Goal: Obtain resource: Obtain resource

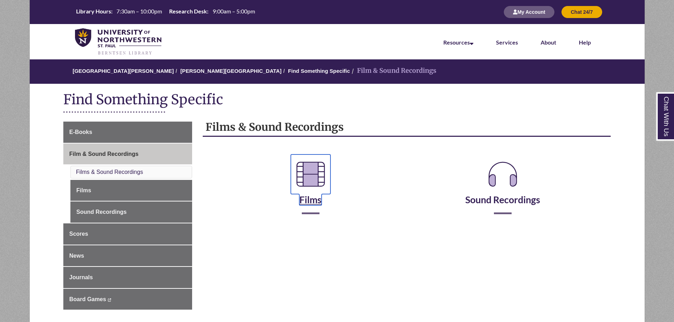
click at [315, 172] on icon at bounding box center [311, 175] width 40 height 40
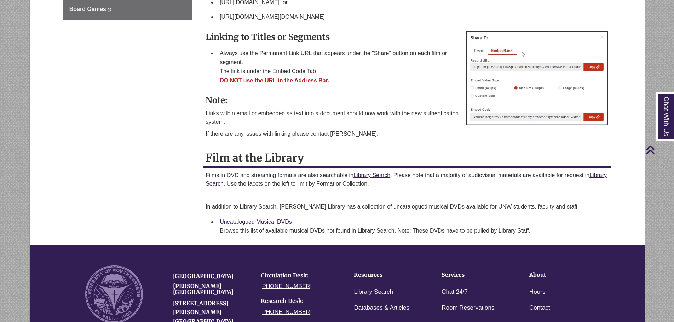
scroll to position [177, 0]
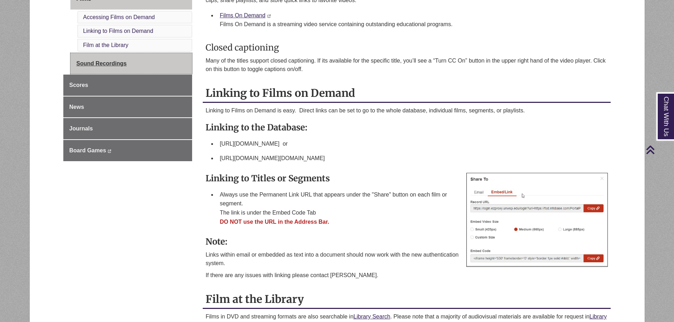
click at [115, 58] on link "Sound Recordings" at bounding box center [131, 63] width 122 height 21
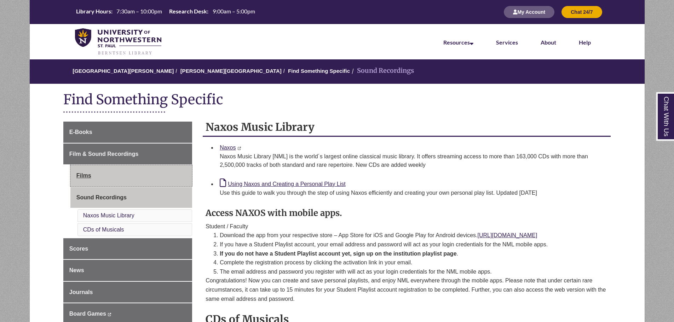
click at [113, 175] on link "Films" at bounding box center [131, 175] width 122 height 21
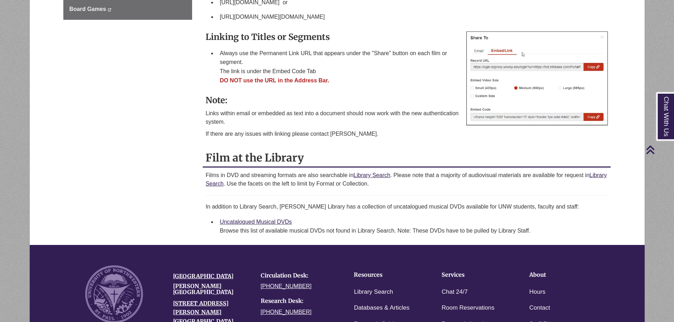
scroll to position [389, 0]
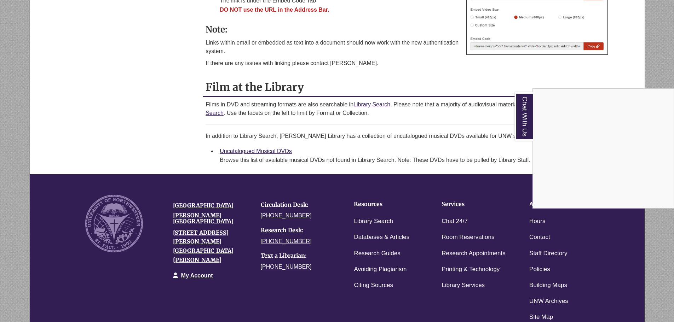
click at [261, 160] on div "Chat With Us" at bounding box center [337, 161] width 674 height 322
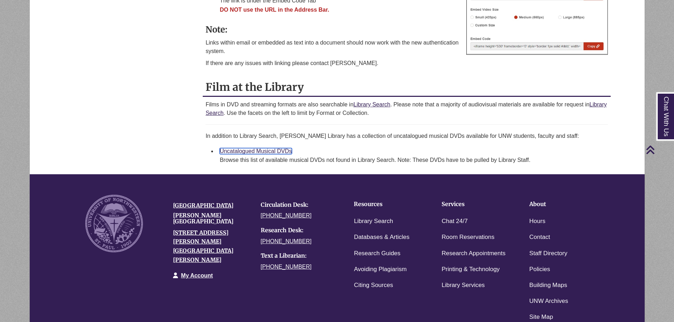
click at [251, 152] on link "Uncatalogued Musical DVDs" at bounding box center [256, 151] width 72 height 6
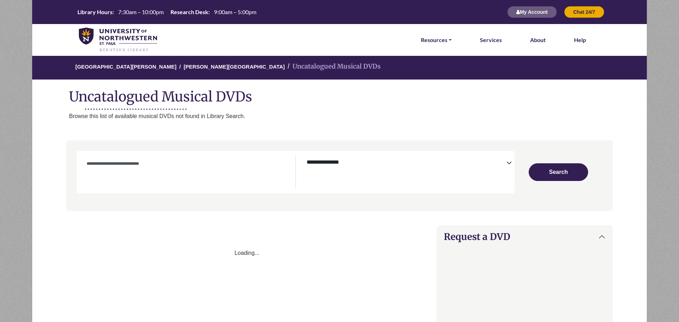
select select "Database Subject Filter"
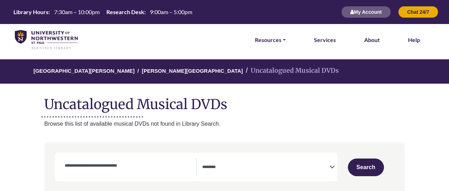
scroll to position [71, 0]
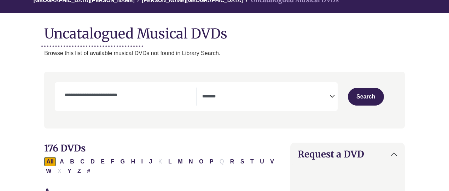
click at [118, 102] on div "Search filters" at bounding box center [129, 95] width 136 height 15
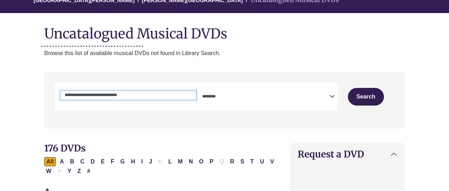
click at [121, 96] on input "Search by Title or Cast Member" at bounding box center [129, 95] width 136 height 8
click at [348, 88] on button "Search" at bounding box center [366, 97] width 36 height 18
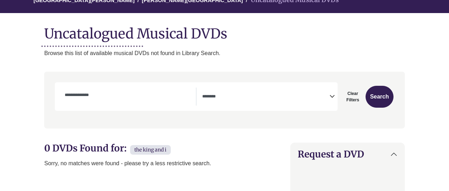
drag, startPoint x: 98, startPoint y: 90, endPoint x: 34, endPoint y: 96, distance: 65.0
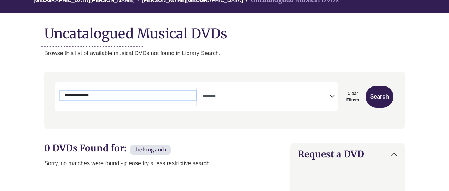
click at [69, 97] on input "**********" at bounding box center [129, 95] width 136 height 8
click at [366, 86] on button "Search" at bounding box center [380, 97] width 28 height 22
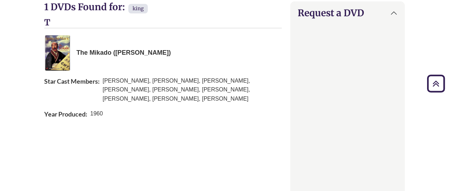
scroll to position [71, 0]
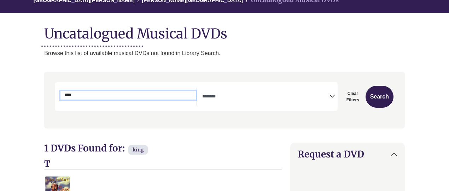
drag, startPoint x: 84, startPoint y: 94, endPoint x: 0, endPoint y: 63, distance: 89.4
click at [366, 86] on button "Search" at bounding box center [380, 97] width 28 height 22
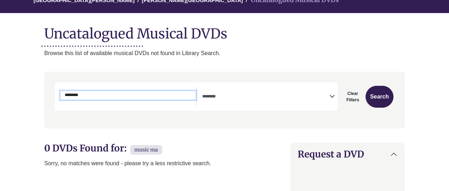
click at [131, 99] on input "********" at bounding box center [129, 95] width 136 height 8
click at [366, 86] on button "Search" at bounding box center [380, 97] width 28 height 22
drag, startPoint x: 130, startPoint y: 98, endPoint x: 0, endPoint y: 76, distance: 131.8
click at [366, 86] on button "Search" at bounding box center [380, 97] width 28 height 22
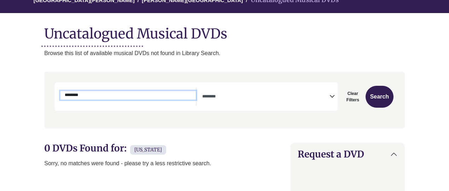
click at [120, 97] on input "********" at bounding box center [129, 95] width 136 height 8
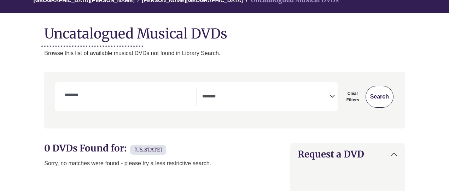
click at [379, 97] on button "Search" at bounding box center [380, 97] width 28 height 22
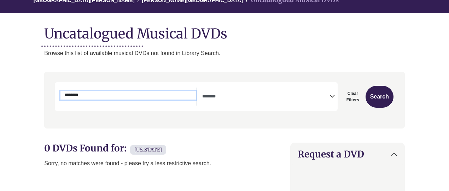
click at [102, 99] on input "********" at bounding box center [129, 95] width 136 height 8
click at [366, 86] on button "Search" at bounding box center [380, 97] width 28 height 22
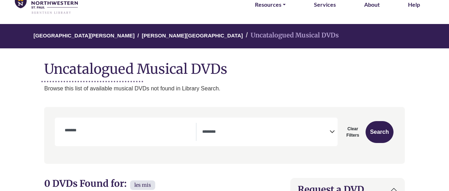
click at [85, 137] on div "*******" at bounding box center [129, 130] width 136 height 15
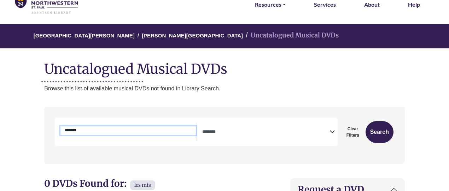
click at [85, 131] on input "*******" at bounding box center [129, 131] width 136 height 8
click at [366, 121] on button "Search" at bounding box center [380, 132] width 28 height 22
drag, startPoint x: 85, startPoint y: 131, endPoint x: 31, endPoint y: 136, distance: 53.3
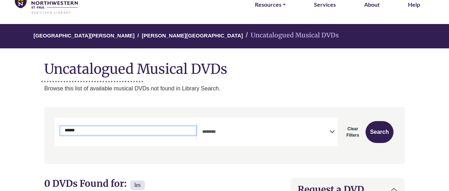
type input "******"
click at [366, 121] on button "Search" at bounding box center [380, 132] width 28 height 22
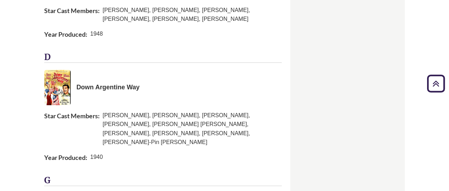
scroll to position [142, 0]
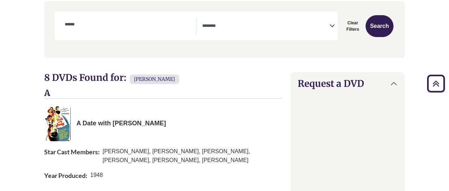
click at [99, 18] on div "******" at bounding box center [129, 24] width 136 height 15
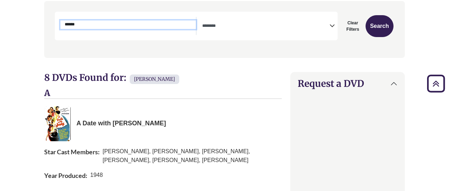
click at [81, 26] on input "******" at bounding box center [129, 25] width 136 height 8
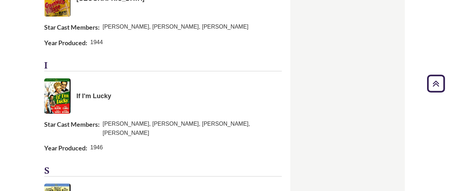
scroll to position [566, 0]
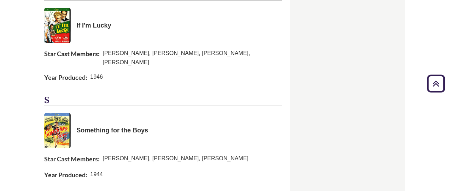
click at [56, 113] on img at bounding box center [57, 130] width 27 height 35
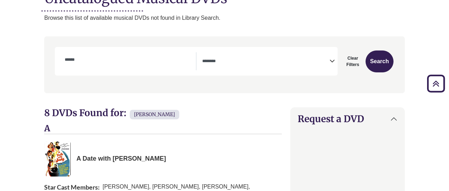
scroll to position [212, 0]
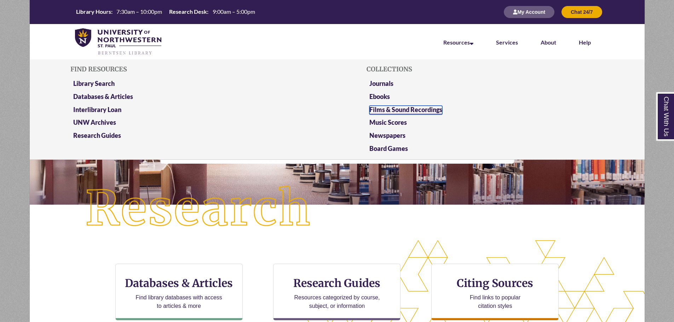
click at [387, 112] on link "Films & Sound Recordings" at bounding box center [405, 110] width 73 height 9
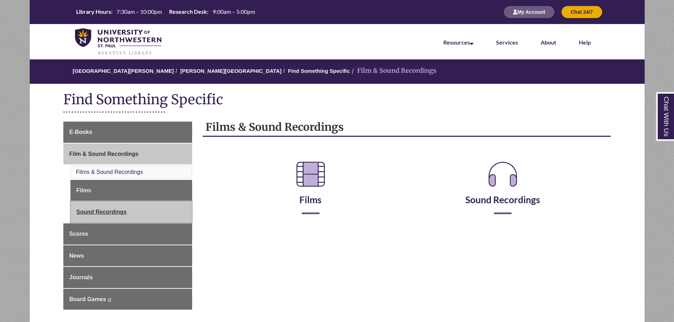
click at [143, 217] on link "Sound Recordings" at bounding box center [131, 212] width 122 height 21
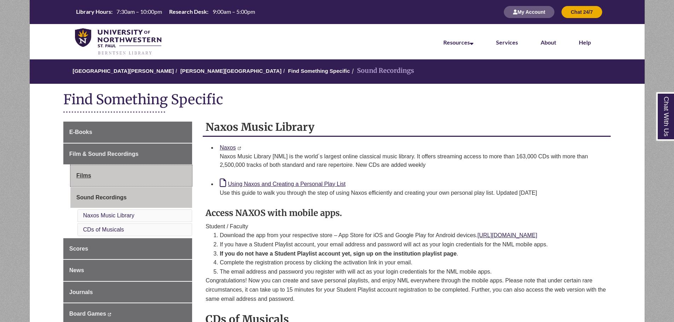
click at [136, 177] on link "Films" at bounding box center [131, 175] width 122 height 21
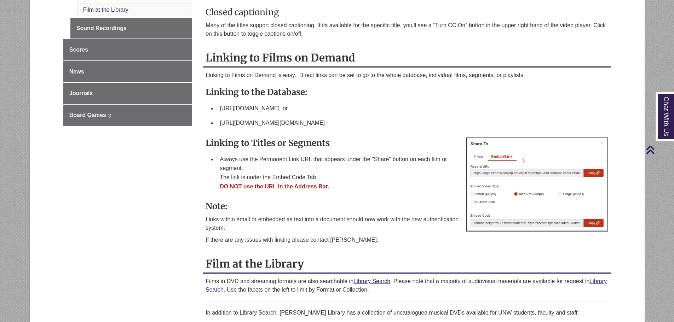
scroll to position [354, 0]
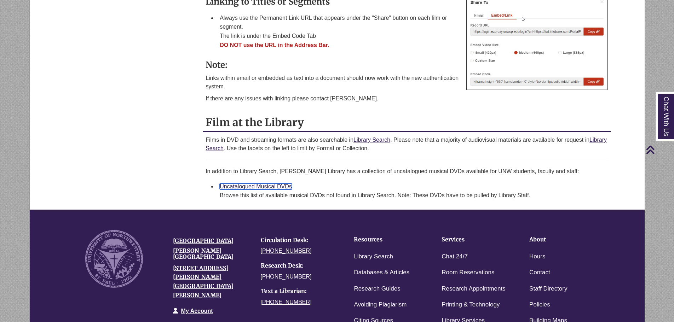
click at [251, 186] on link "Uncatalogued Musical DVDs" at bounding box center [256, 187] width 72 height 6
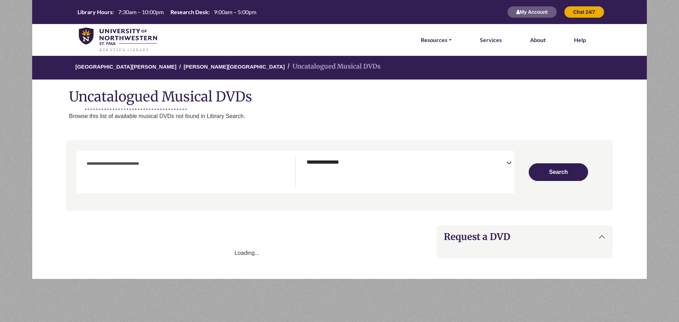
select select "Database Subject Filter"
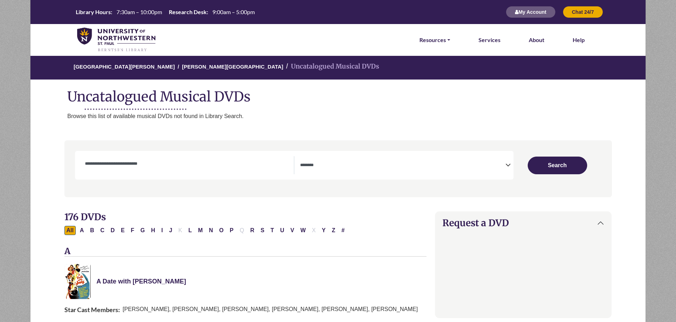
click at [127, 284] on link "A Date with [PERSON_NAME]" at bounding box center [141, 281] width 90 height 7
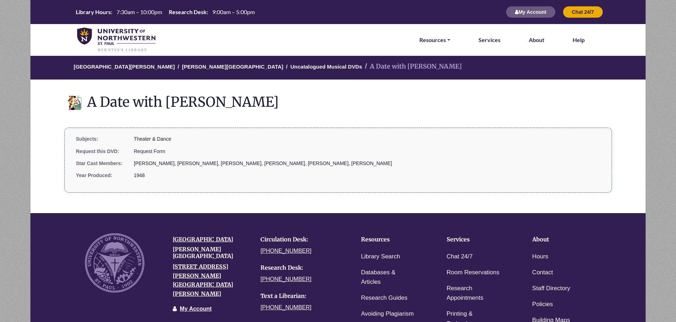
click at [156, 154] on link "Request Form This link opens in a new window" at bounding box center [149, 152] width 31 height 6
click at [143, 155] on dd "Request Form This link opens in a new window" at bounding box center [367, 154] width 466 height 12
click at [145, 153] on link "Request Form This link opens in a new window" at bounding box center [149, 152] width 31 height 6
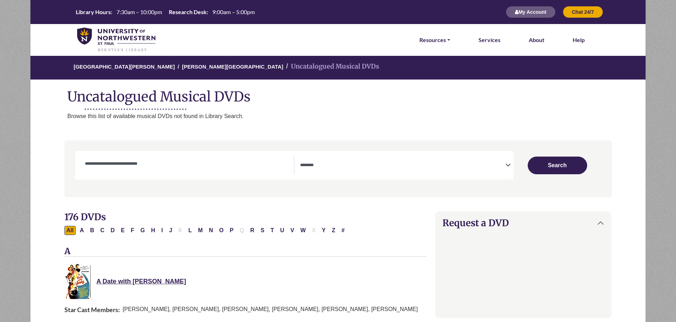
select select "Database Subject Filter"
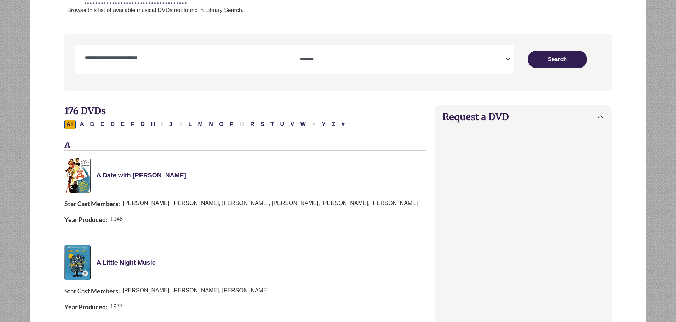
scroll to position [177, 0]
